Goal: Task Accomplishment & Management: Use online tool/utility

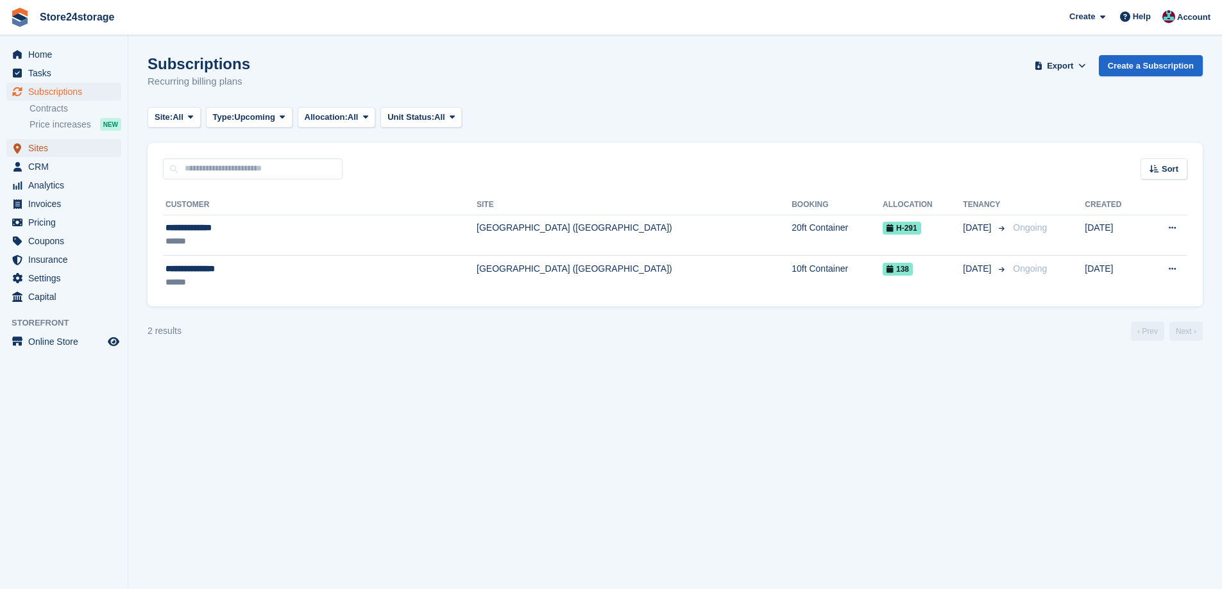
click at [84, 154] on span "Sites" at bounding box center [66, 148] width 77 height 18
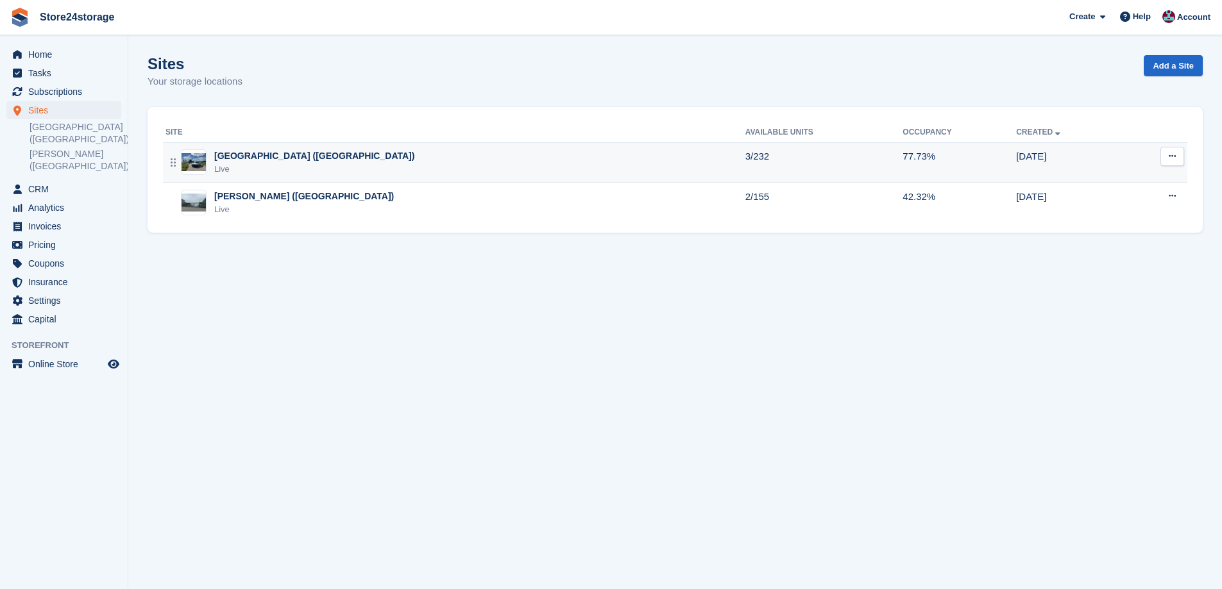
click at [238, 144] on td "Manston Airport (Kent) Live" at bounding box center [454, 162] width 582 height 40
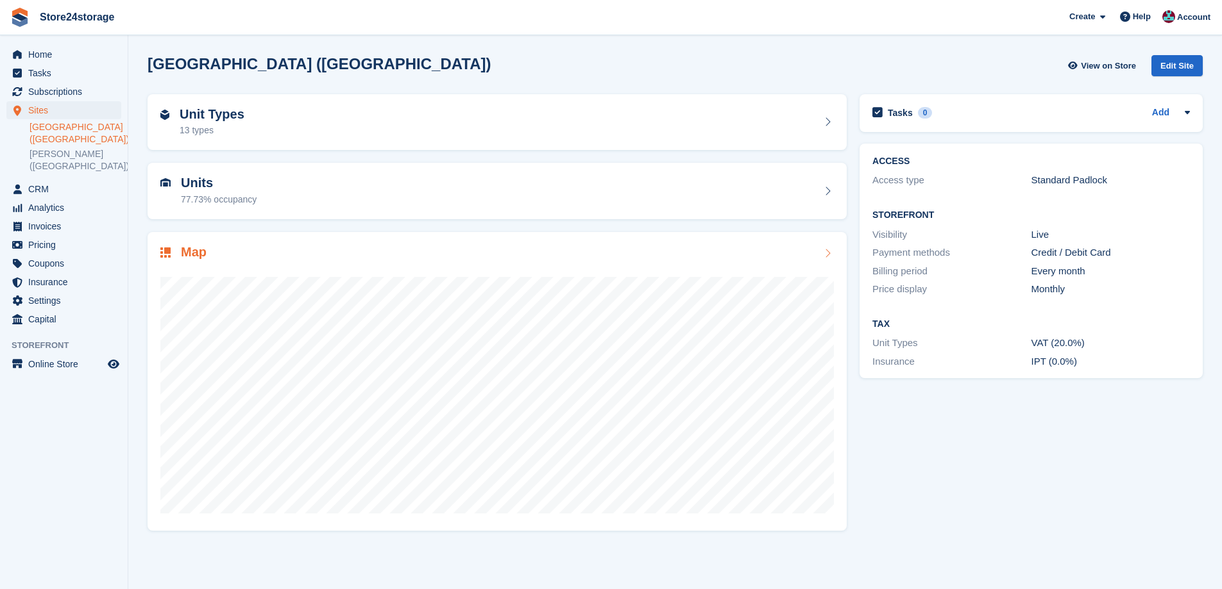
click at [646, 264] on div at bounding box center [496, 390] width 673 height 257
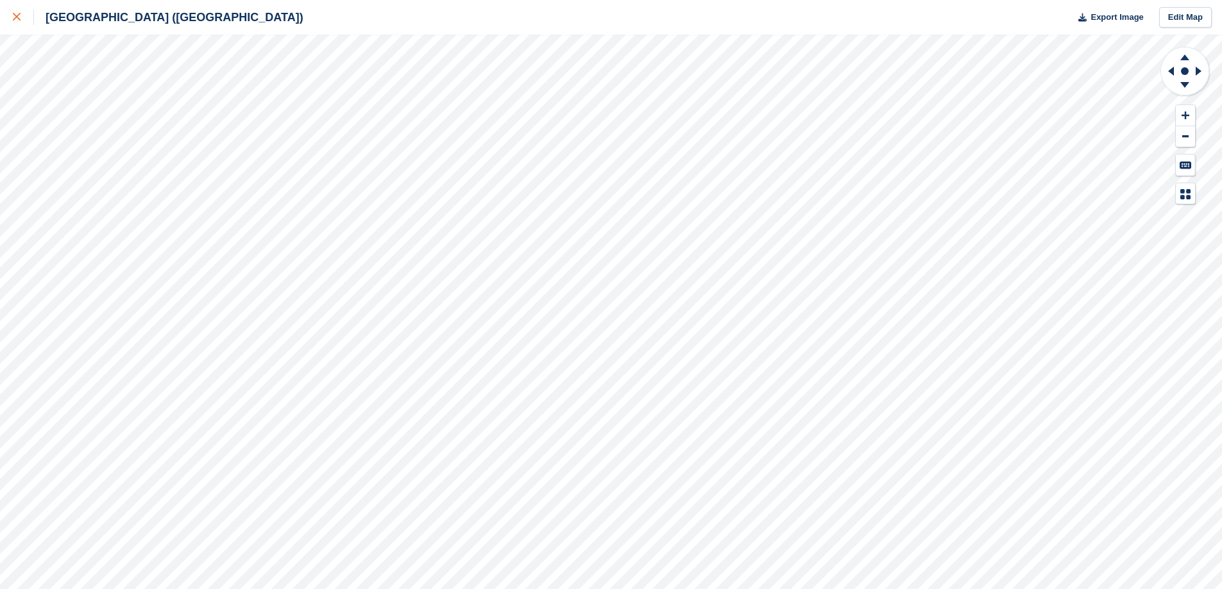
click at [9, 12] on link at bounding box center [17, 17] width 34 height 35
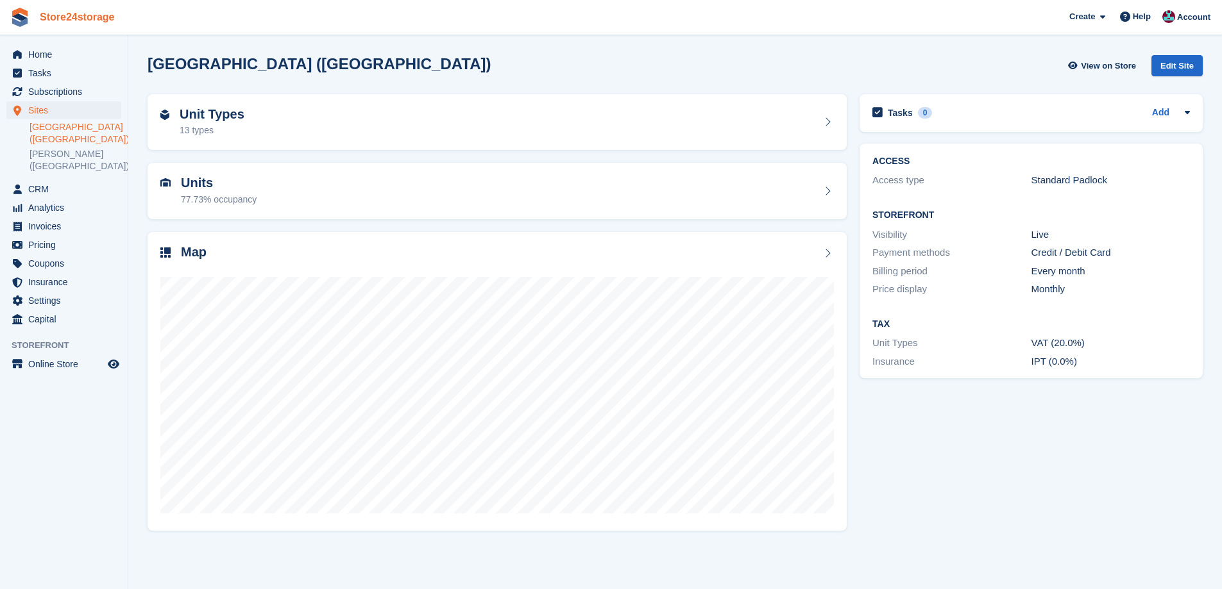
click at [62, 13] on link "Store24storage" at bounding box center [77, 16] width 85 height 21
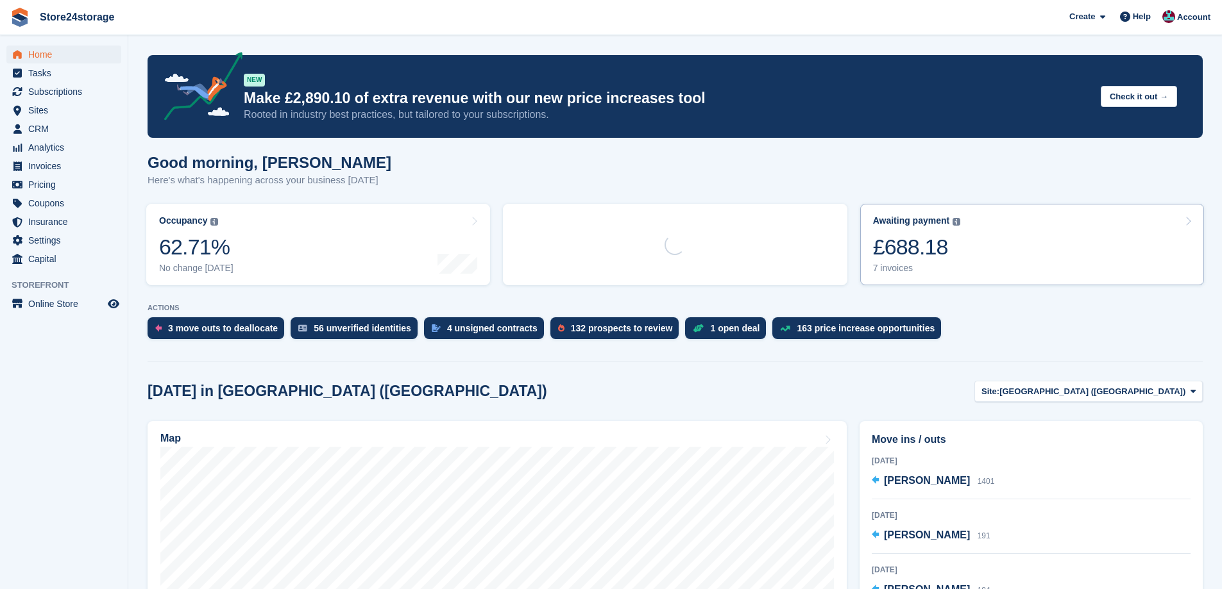
click at [989, 256] on link "Awaiting payment The total outstanding balance on all open invoices. £688.18 7 …" at bounding box center [1032, 244] width 344 height 81
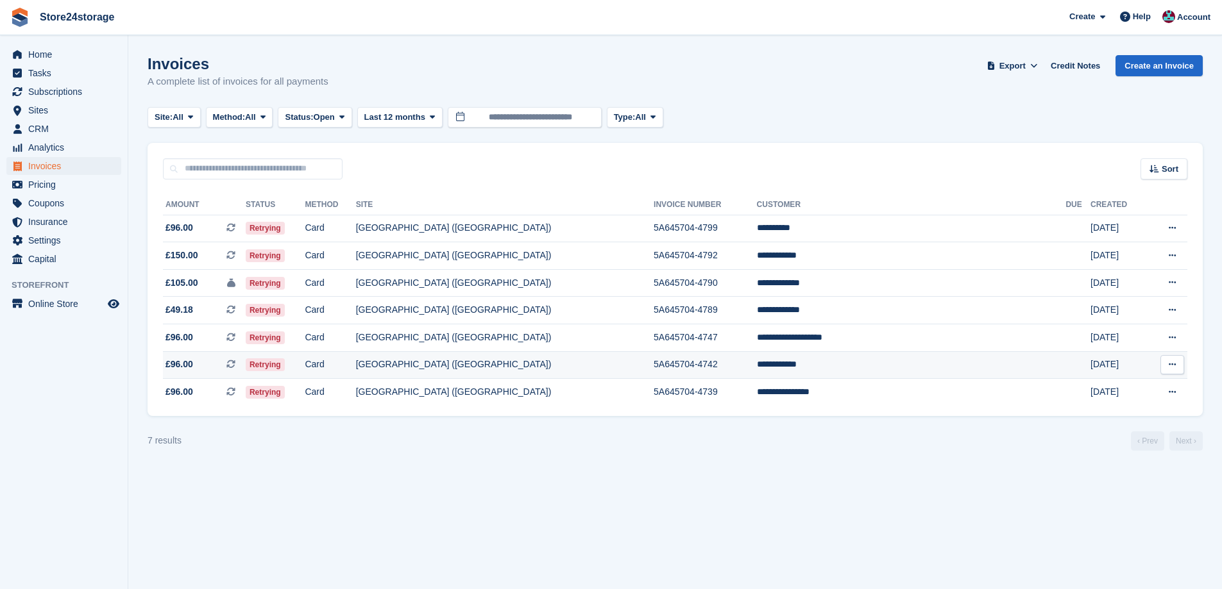
click at [871, 367] on td "**********" at bounding box center [911, 365] width 309 height 28
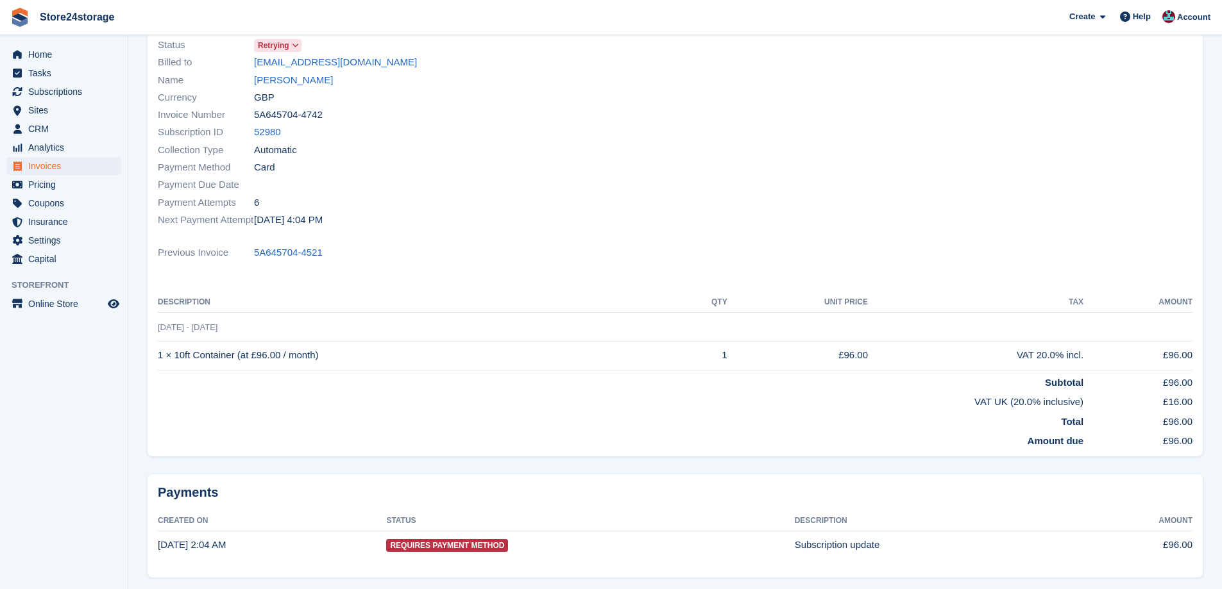
scroll to position [154, 0]
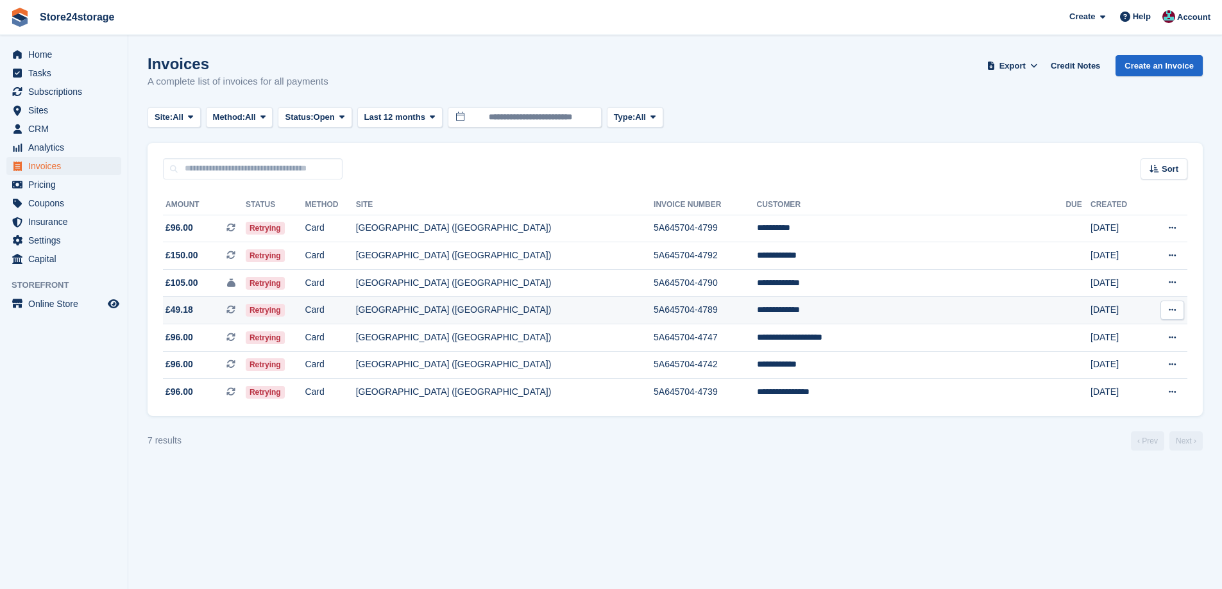
click at [1167, 312] on button at bounding box center [1172, 310] width 24 height 19
click at [1116, 361] on p "View on Stripe" at bounding box center [1122, 354] width 112 height 21
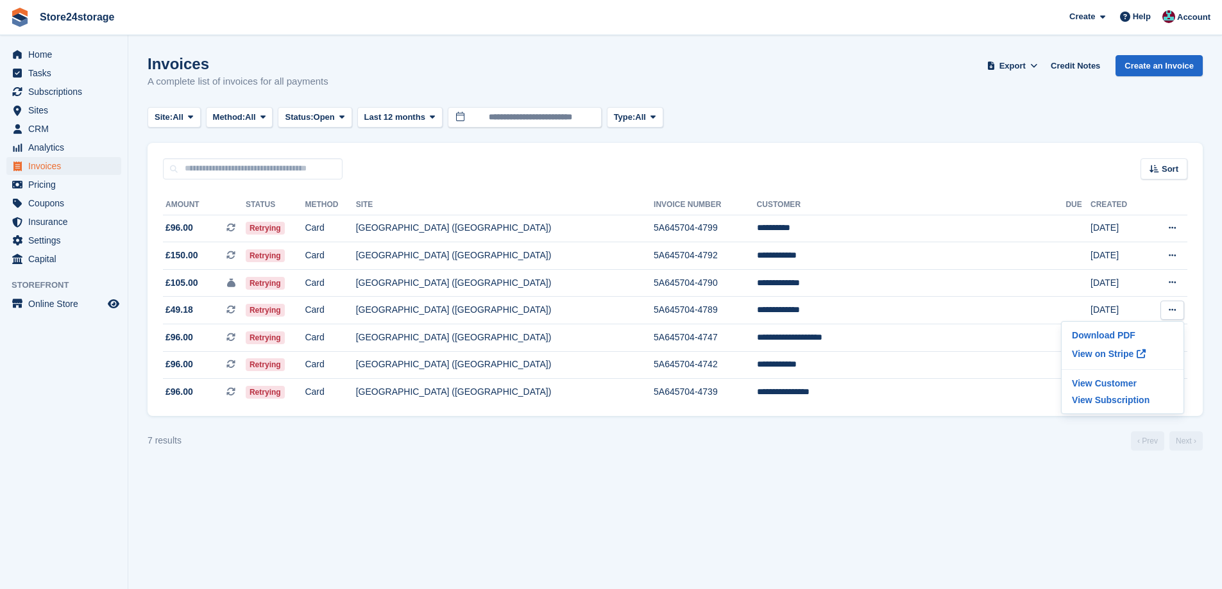
click at [858, 466] on section "Invoices A complete list of invoices for all payments Export Export Invoices Ex…" at bounding box center [674, 294] width 1093 height 589
click at [72, 76] on span "Tasks" at bounding box center [66, 73] width 77 height 18
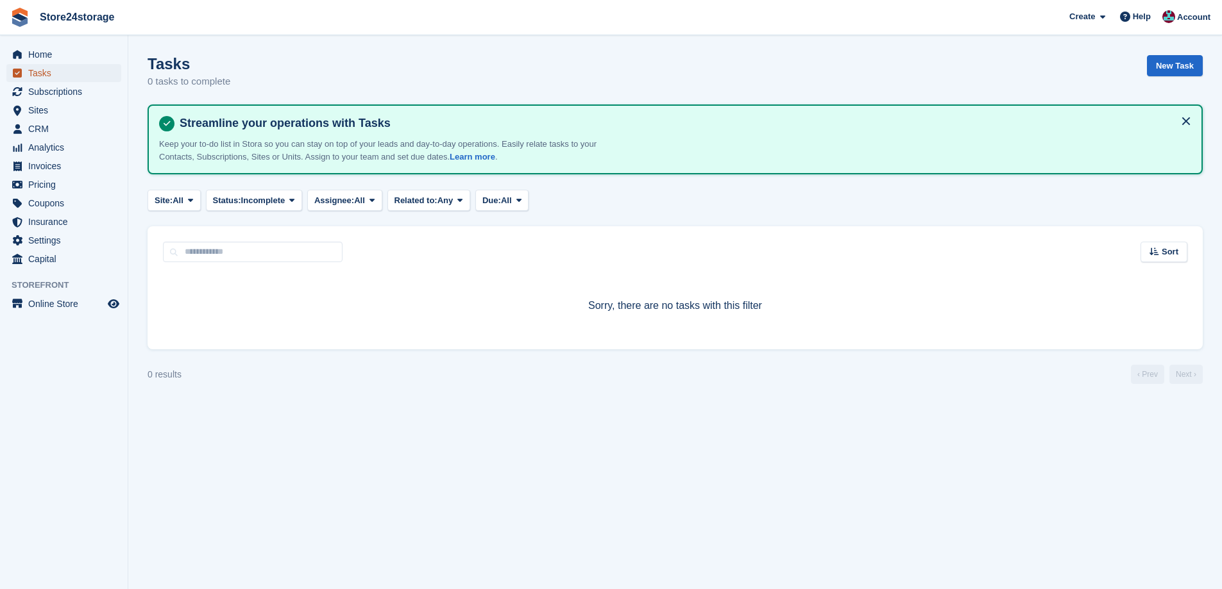
click at [33, 64] on span "Tasks" at bounding box center [66, 73] width 77 height 18
click at [36, 58] on span "Home" at bounding box center [66, 55] width 77 height 18
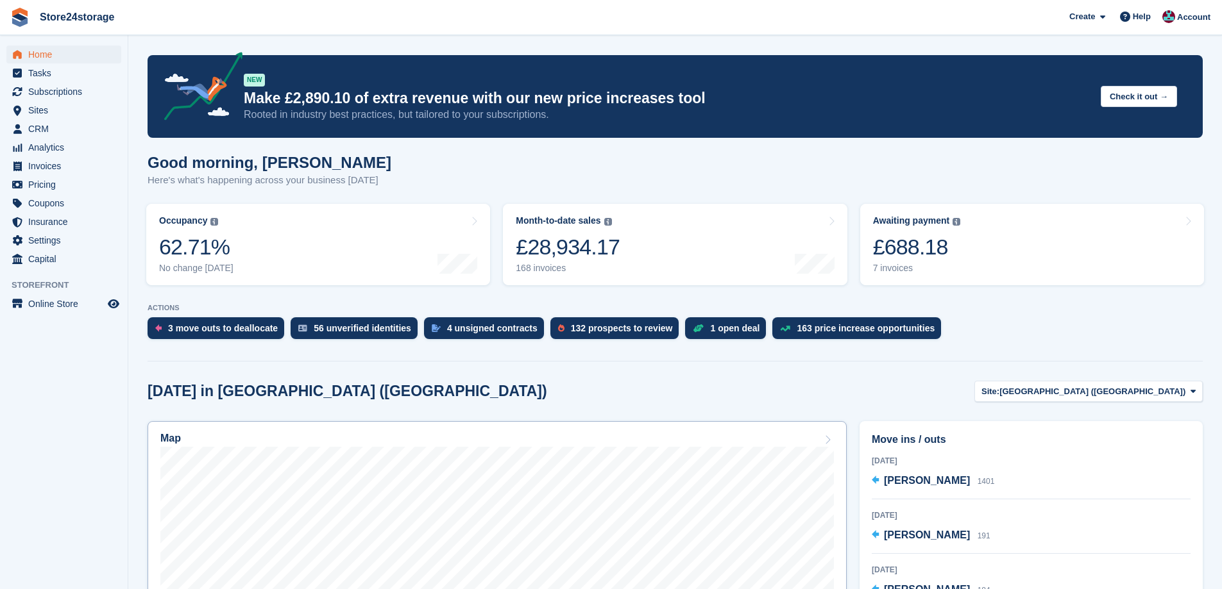
click at [303, 432] on link "Map" at bounding box center [496, 587] width 699 height 333
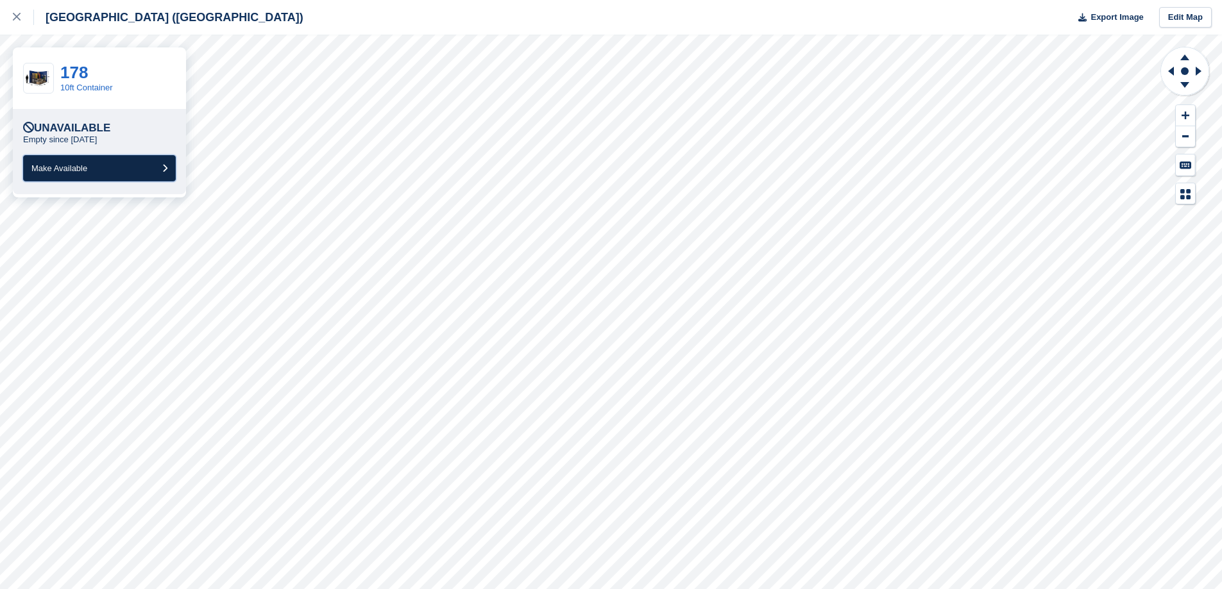
click at [117, 168] on button "Make Available" at bounding box center [99, 168] width 153 height 26
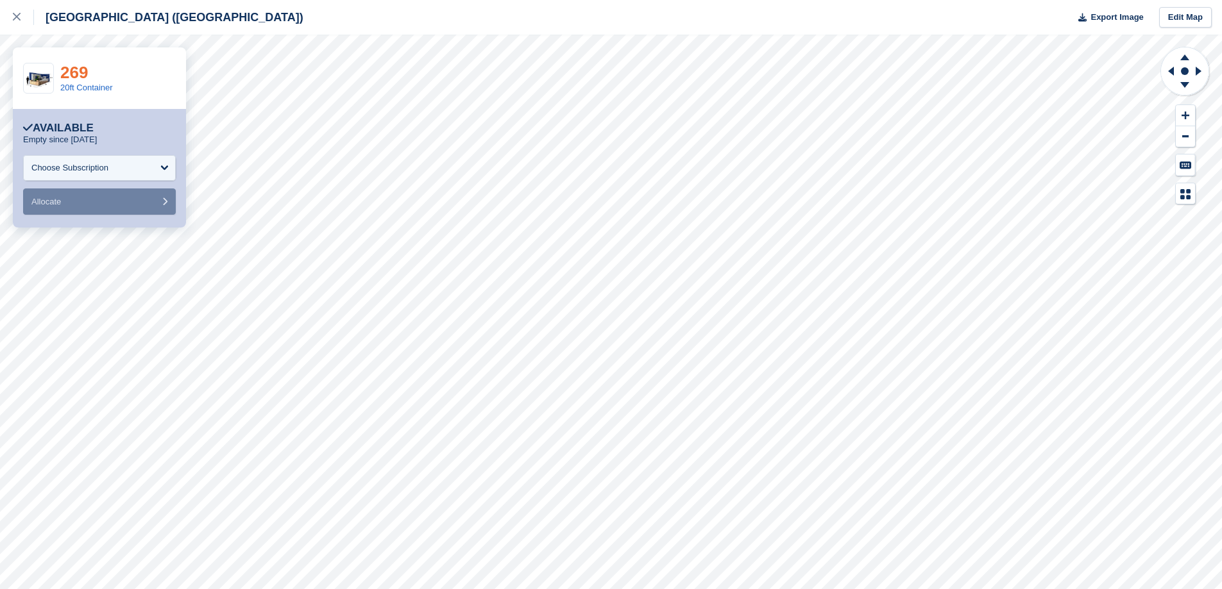
click at [83, 80] on link "269" at bounding box center [74, 72] width 28 height 19
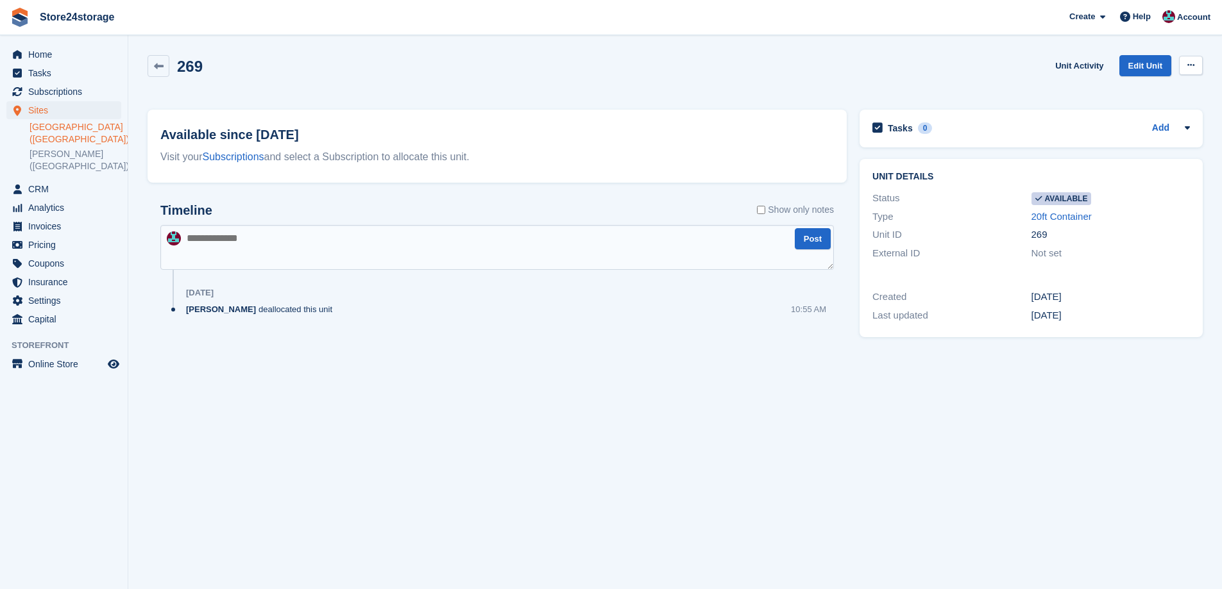
click at [1184, 67] on button at bounding box center [1191, 65] width 24 height 19
click at [1153, 88] on p "Make unavailable" at bounding box center [1141, 90] width 112 height 17
click at [47, 131] on link "[GEOGRAPHIC_DATA] ([GEOGRAPHIC_DATA])" at bounding box center [75, 133] width 92 height 24
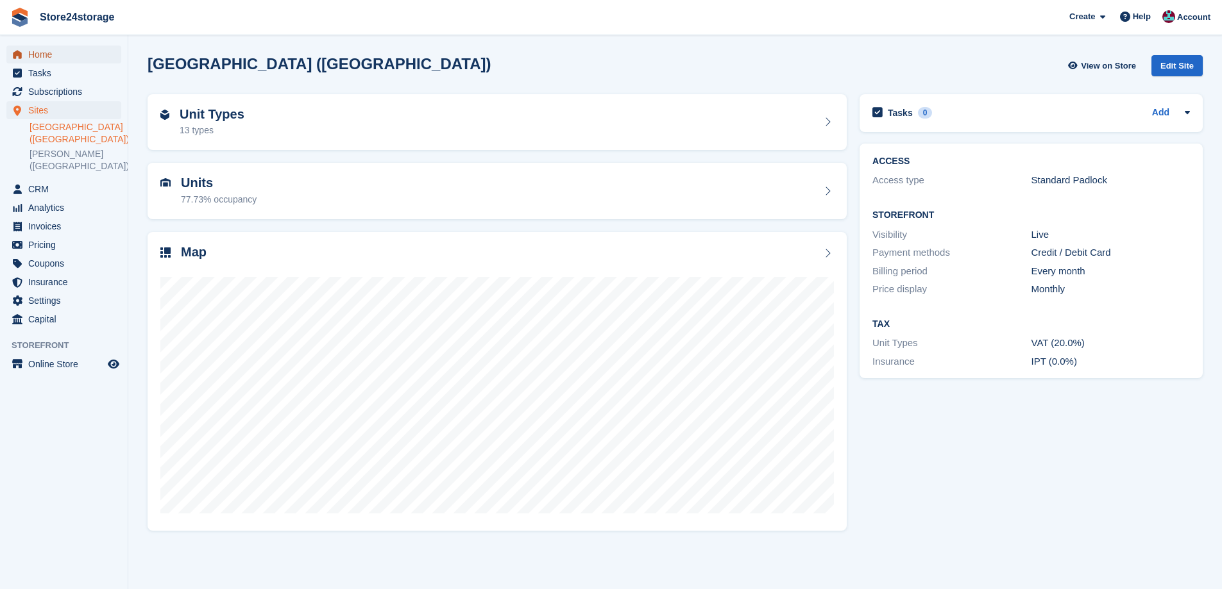
click at [75, 49] on span "Home" at bounding box center [66, 55] width 77 height 18
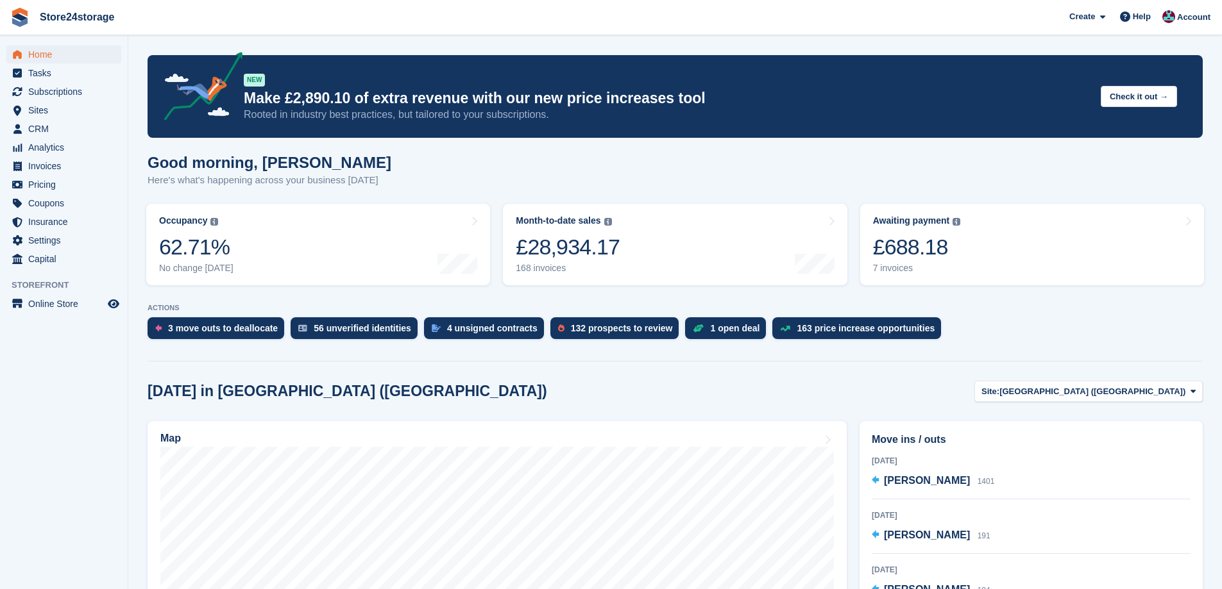
click at [1221, 487] on html "Store24storage Create Subscription Invoice Contact Deal Discount Page Help Chat…" at bounding box center [611, 294] width 1222 height 589
click at [758, 416] on div "Map" at bounding box center [497, 588] width 712 height 346
click at [921, 253] on div "£688.18" at bounding box center [917, 247] width 88 height 26
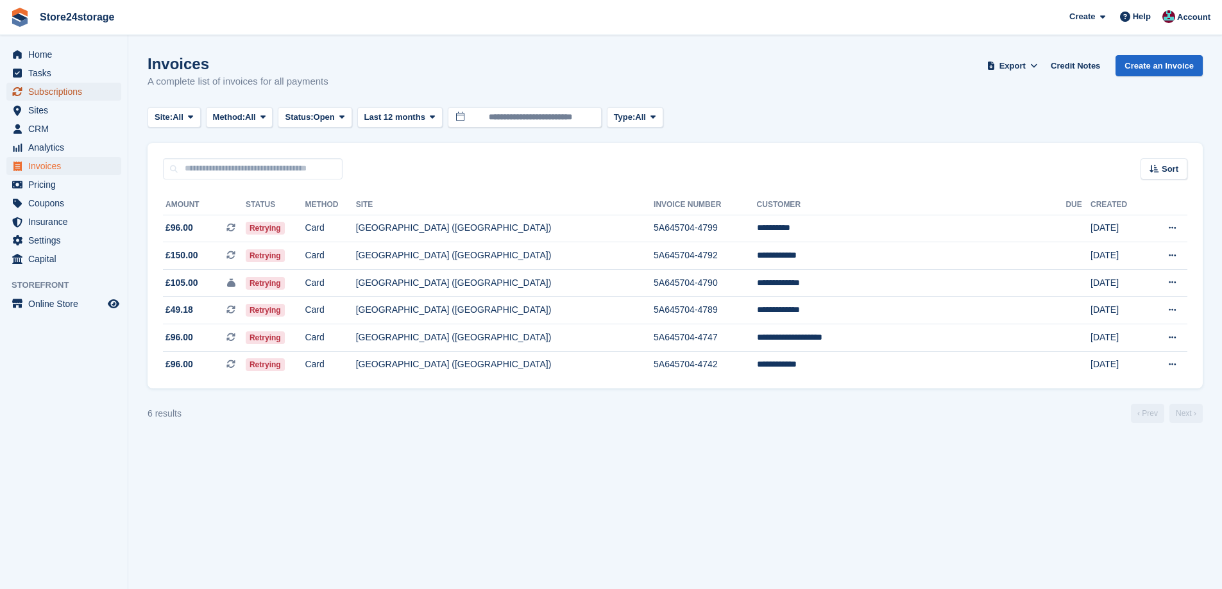
click at [62, 96] on span "Subscriptions" at bounding box center [66, 92] width 77 height 18
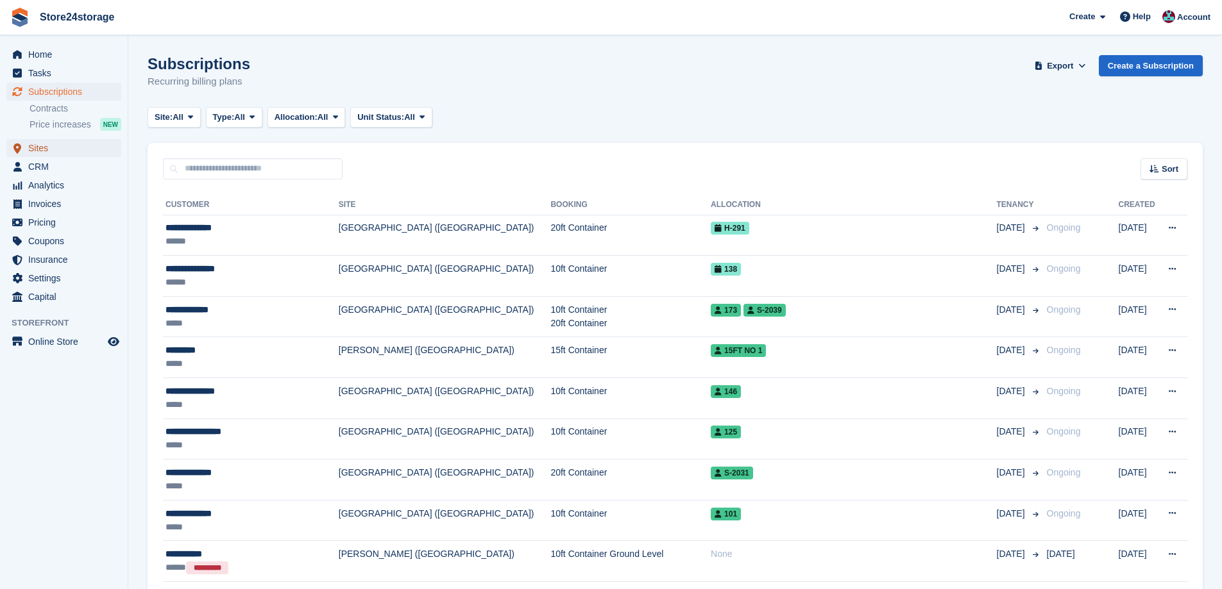
click at [61, 149] on span "Sites" at bounding box center [66, 148] width 77 height 18
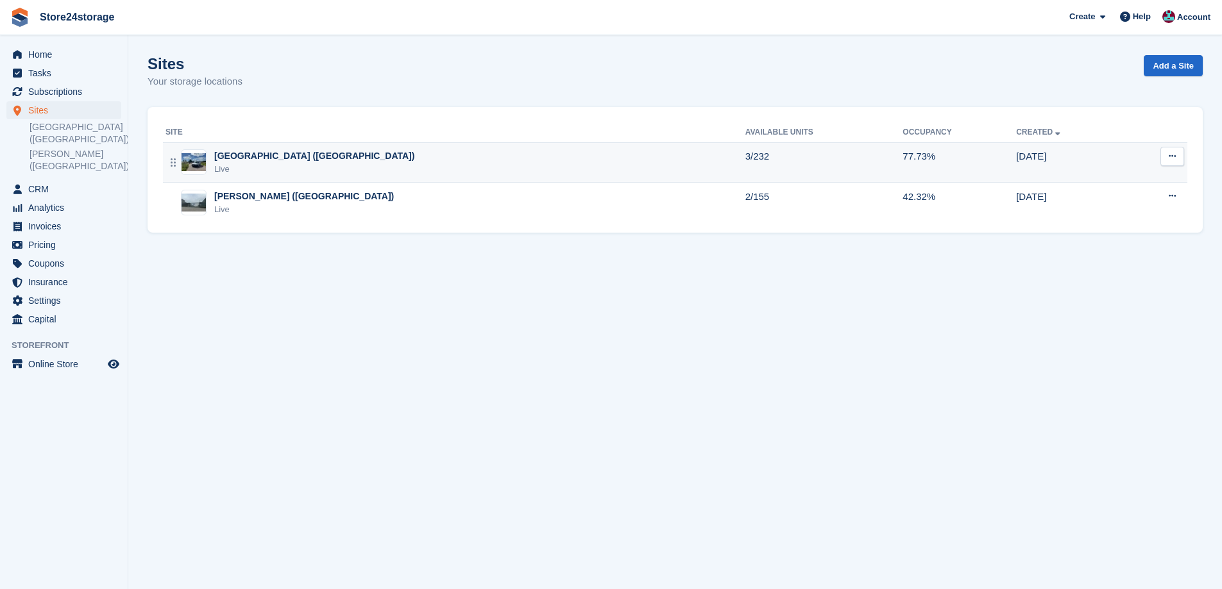
click at [267, 167] on div "Live" at bounding box center [314, 169] width 200 height 13
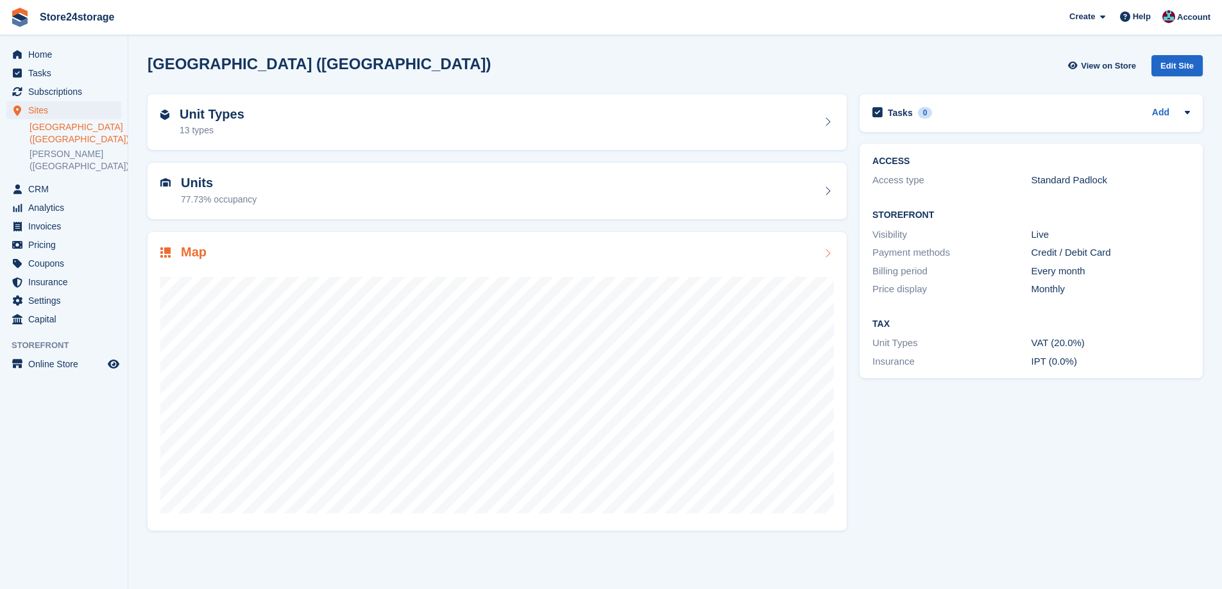
click at [414, 251] on div "Map" at bounding box center [496, 253] width 673 height 17
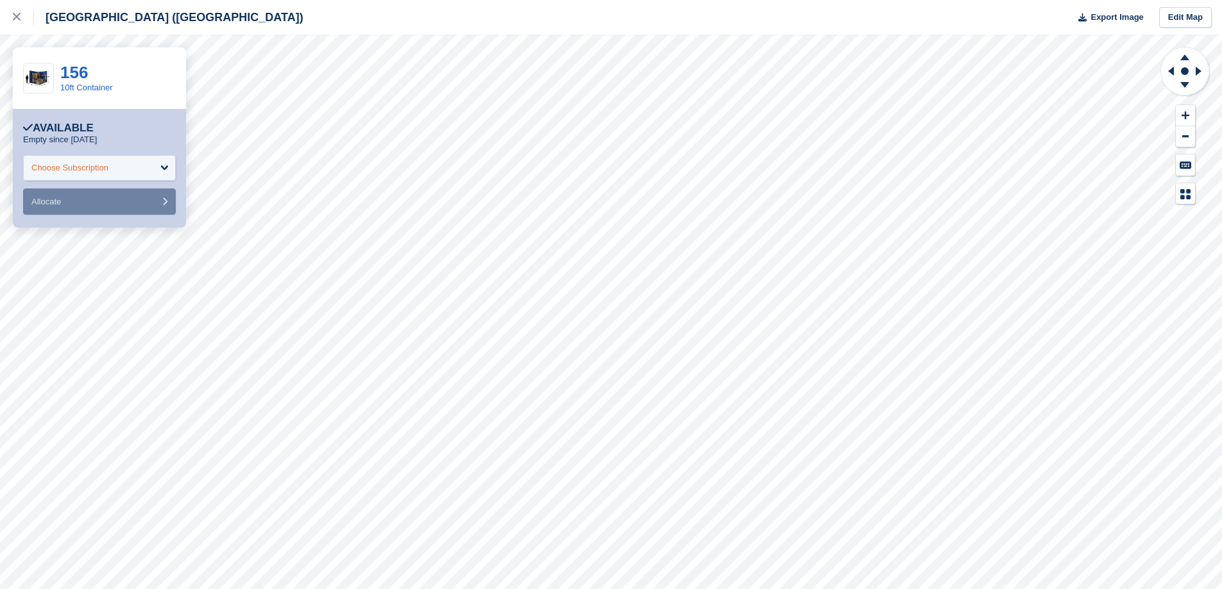
click at [87, 176] on div "Choose Subscription" at bounding box center [99, 168] width 153 height 26
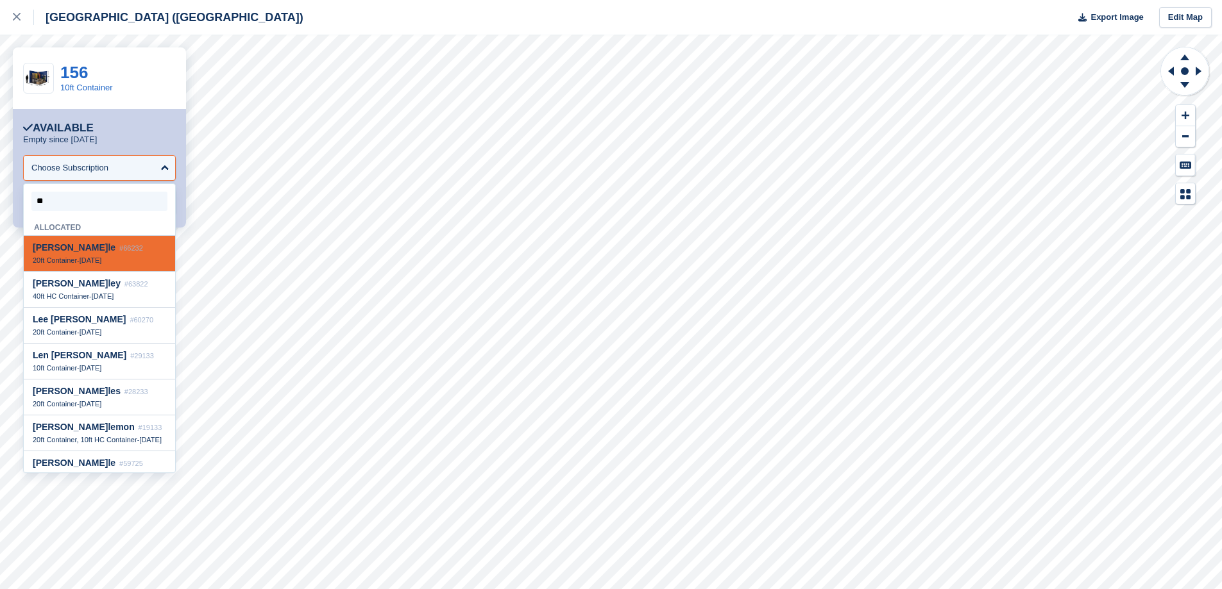
type input "***"
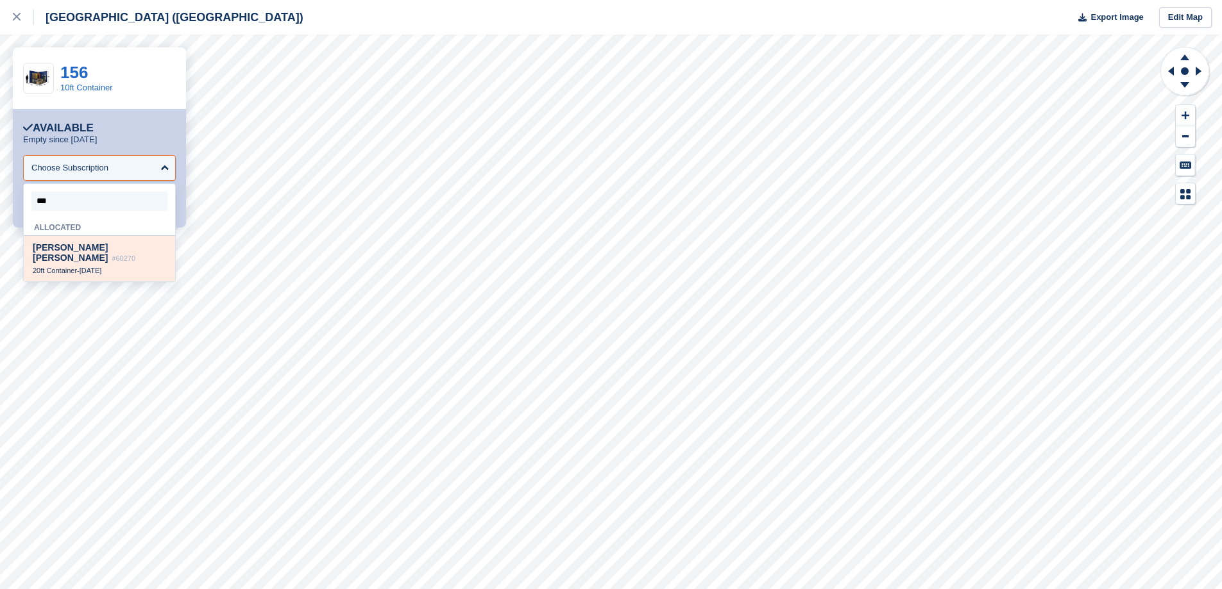
click at [97, 257] on div "[PERSON_NAME] #60270 20ft Container - [DATE]" at bounding box center [99, 259] width 151 height 46
select select "*****"
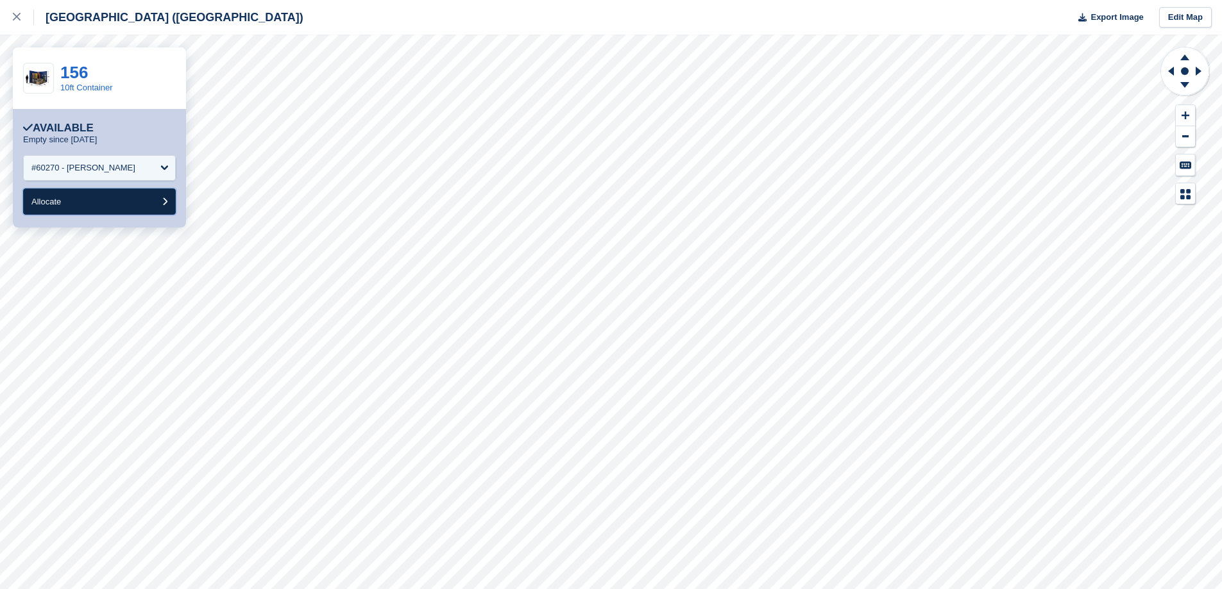
click at [111, 192] on button "Allocate" at bounding box center [99, 202] width 153 height 26
